Goal: Task Accomplishment & Management: Use online tool/utility

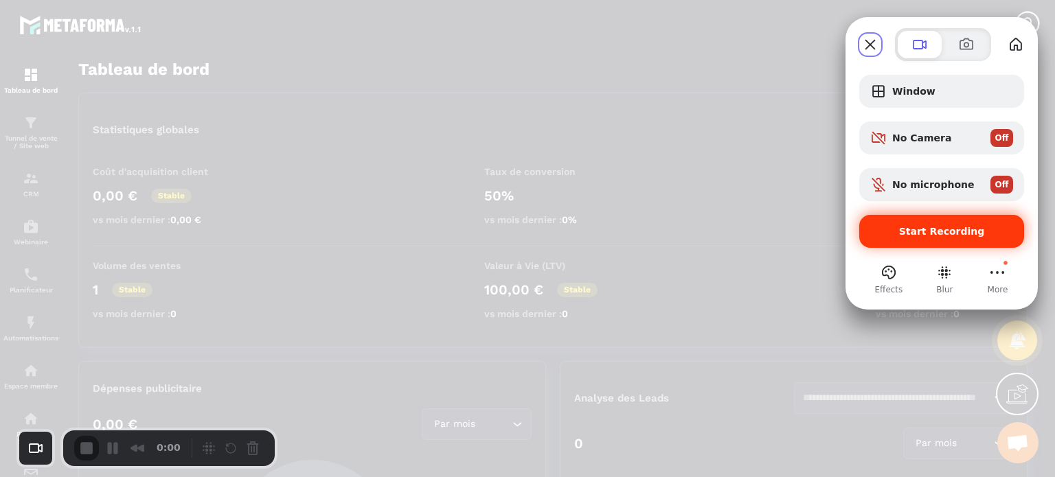
click at [899, 220] on div "Start Recording" at bounding box center [941, 231] width 165 height 33
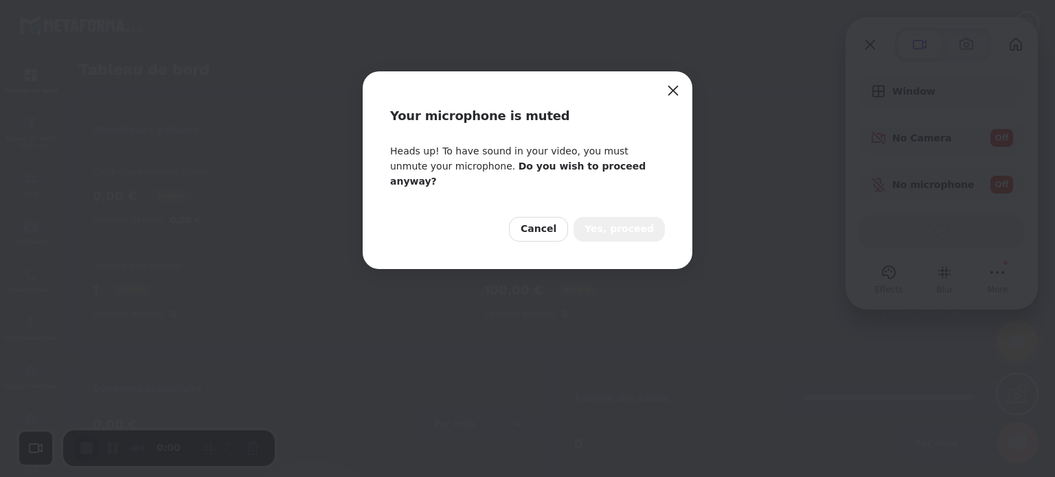
click at [606, 222] on span "Yes, proceed" at bounding box center [618, 229] width 69 height 15
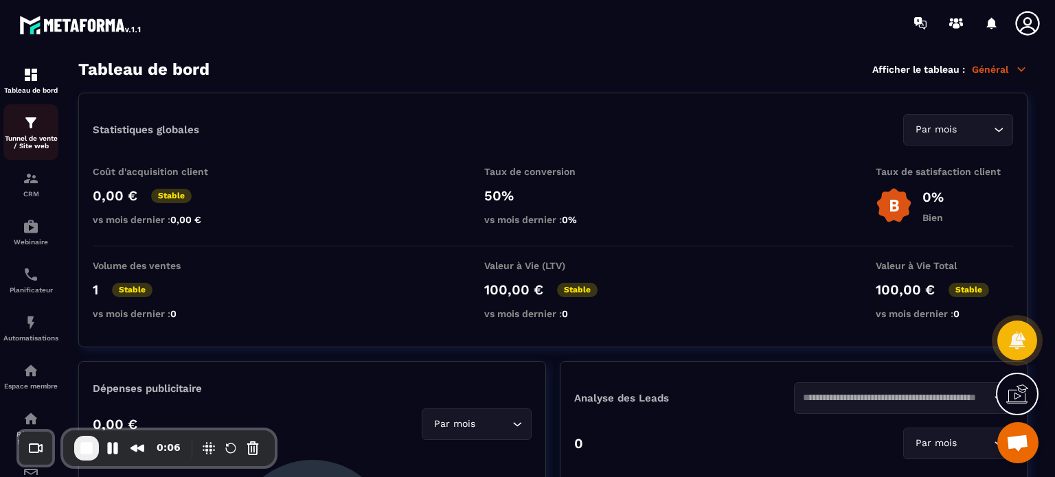
click at [20, 124] on div "Tunnel de vente / Site web" at bounding box center [30, 132] width 55 height 35
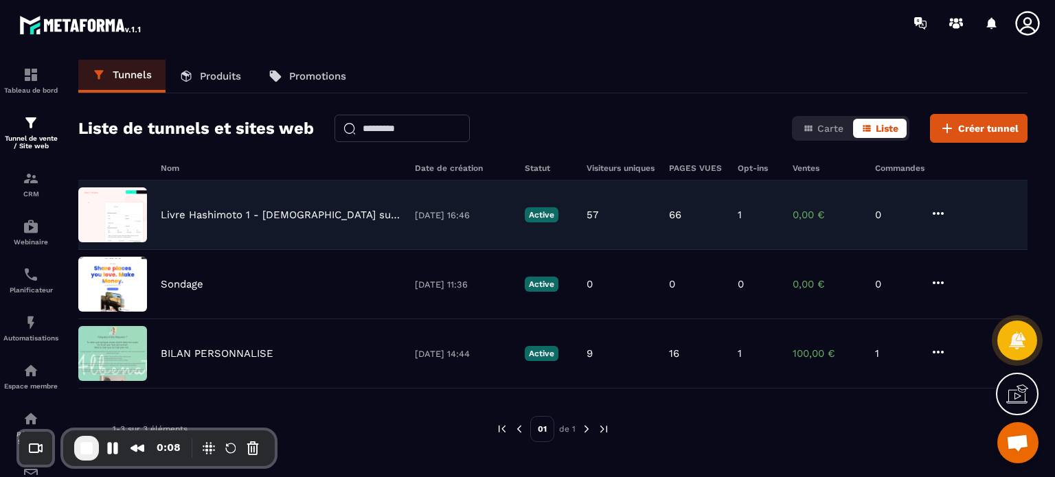
click at [192, 215] on p "Livre Hashimoto 1 - [DEMOGRAPHIC_DATA] suppléments - Stop Hashimoto" at bounding box center [281, 215] width 240 height 12
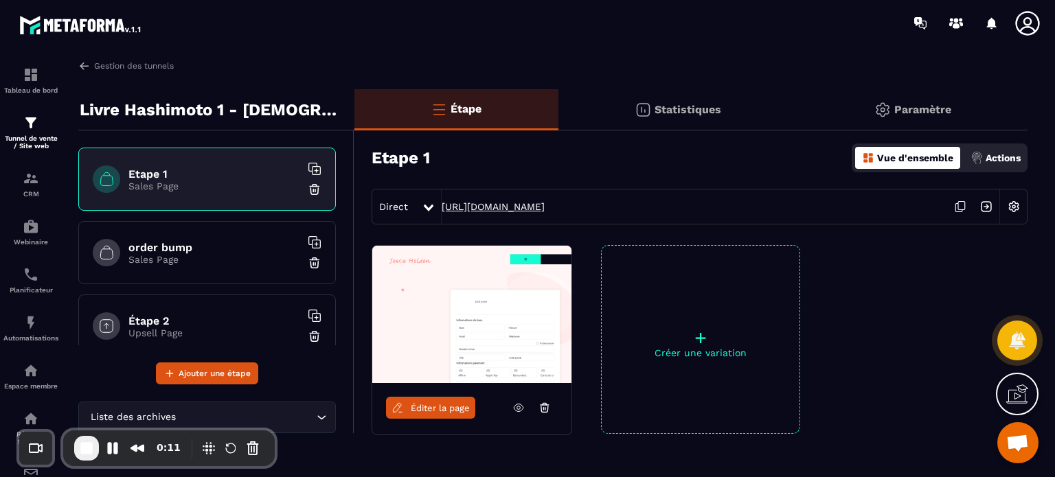
click at [517, 202] on link "[URL][DOMAIN_NAME]" at bounding box center [492, 206] width 103 height 11
click at [1011, 203] on img at bounding box center [1013, 207] width 26 height 26
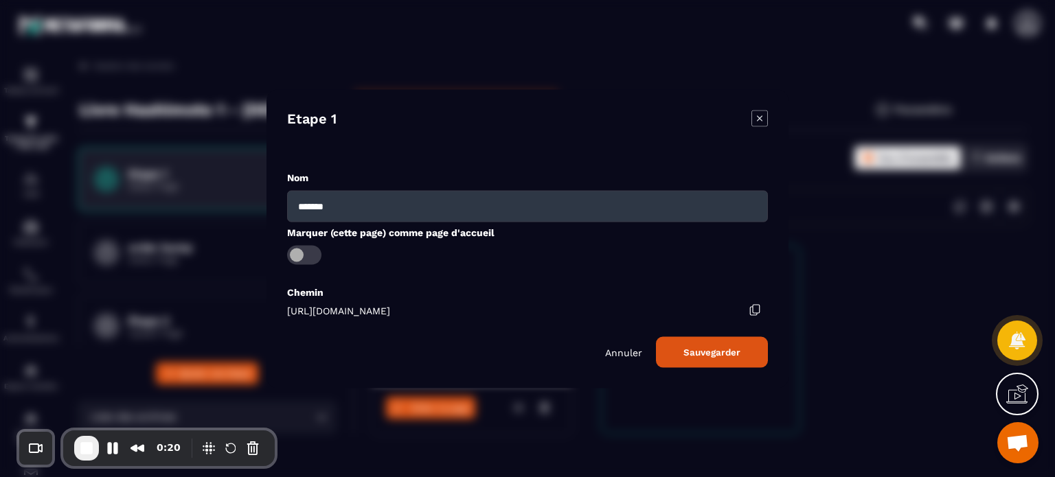
click at [761, 118] on icon "Modal window" at bounding box center [759, 118] width 16 height 16
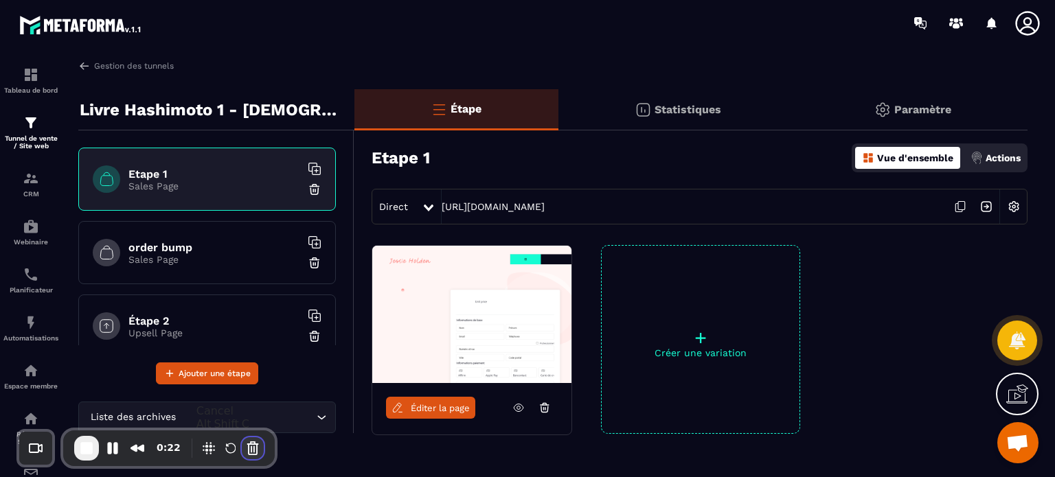
click at [250, 452] on button "Cancel Recording" at bounding box center [253, 448] width 22 height 22
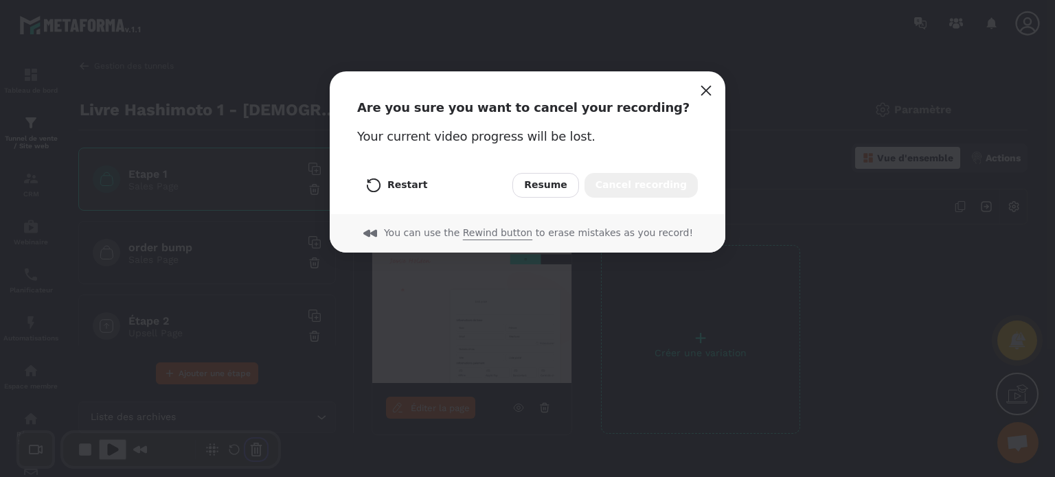
click at [635, 186] on span "Cancel recording" at bounding box center [640, 185] width 91 height 15
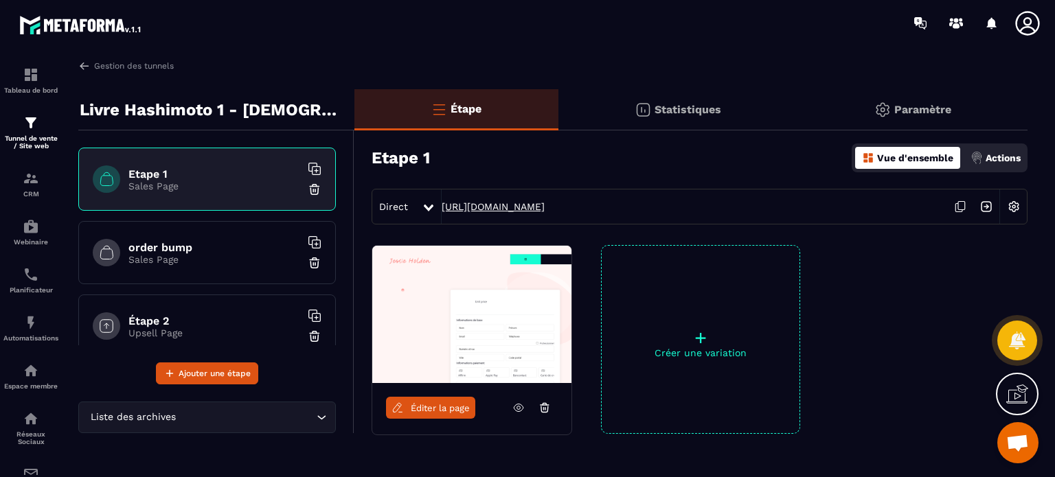
drag, startPoint x: 605, startPoint y: 199, endPoint x: 475, endPoint y: 206, distance: 129.9
click at [475, 206] on div "Direct [URL][DOMAIN_NAME]" at bounding box center [699, 207] width 656 height 36
copy link "[DOMAIN_NAME]"
